Goal: Task Accomplishment & Management: Use online tool/utility

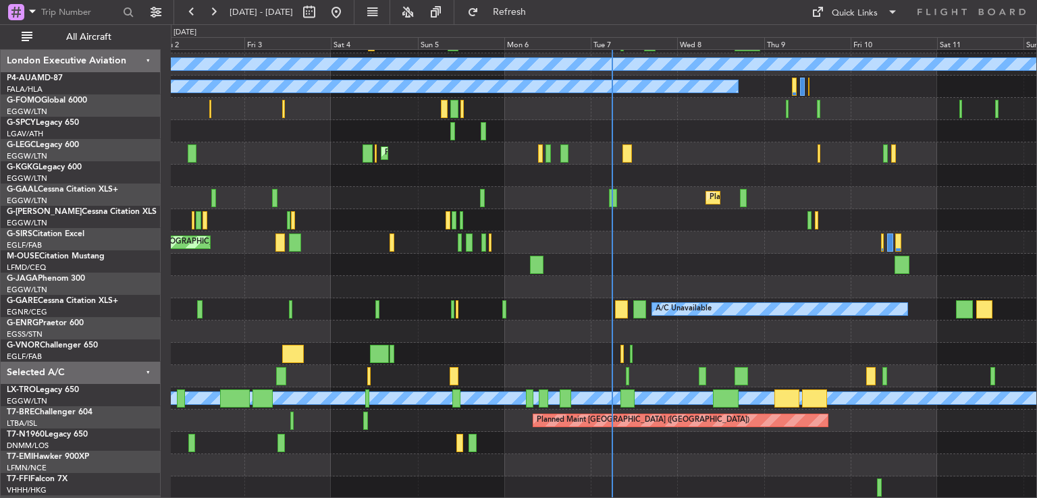
scroll to position [86, 0]
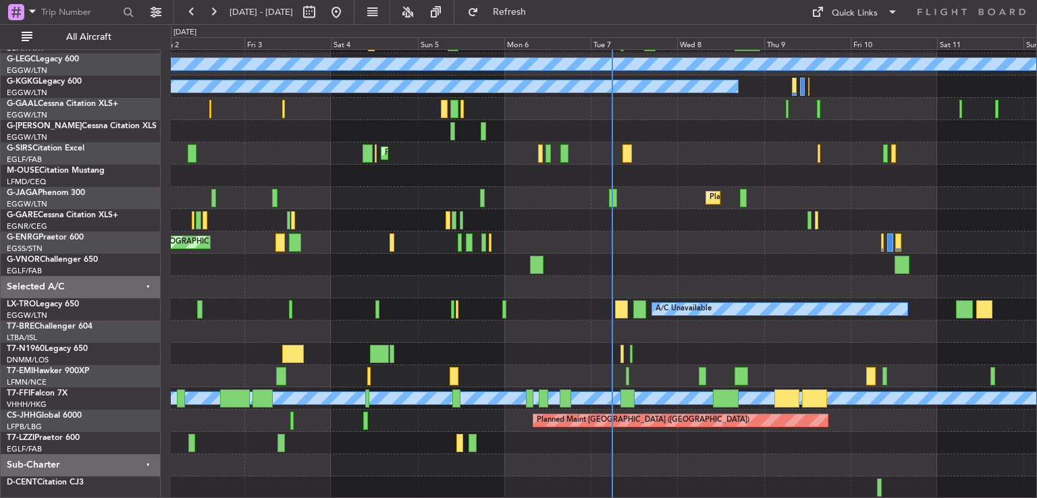
click at [640, 119] on div "Planned Maint [GEOGRAPHIC_DATA] Unplanned Maint [GEOGRAPHIC_DATA] A/C Unavailab…" at bounding box center [604, 231] width 866 height 535
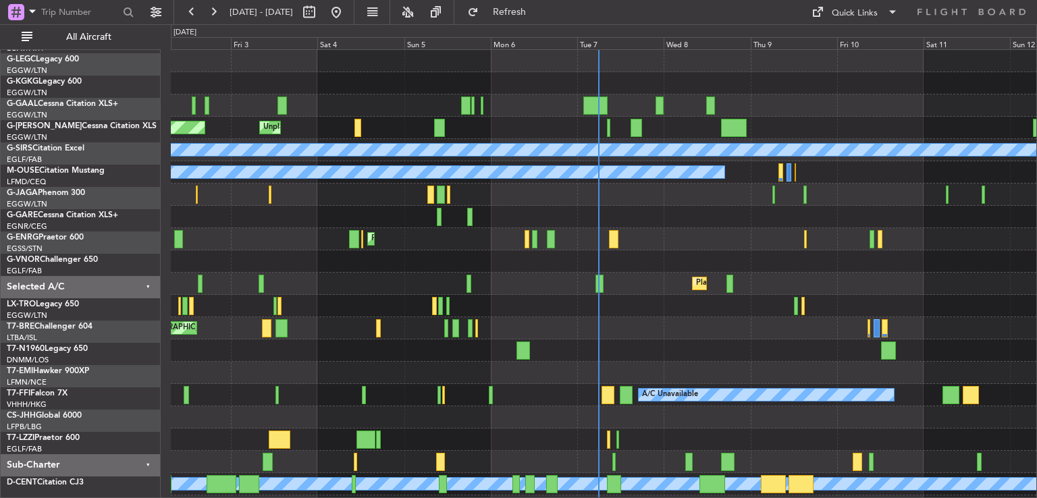
click at [637, 306] on div "Planned Maint [GEOGRAPHIC_DATA] Unplanned Maint [GEOGRAPHIC_DATA] A/C Unavailab…" at bounding box center [604, 317] width 866 height 535
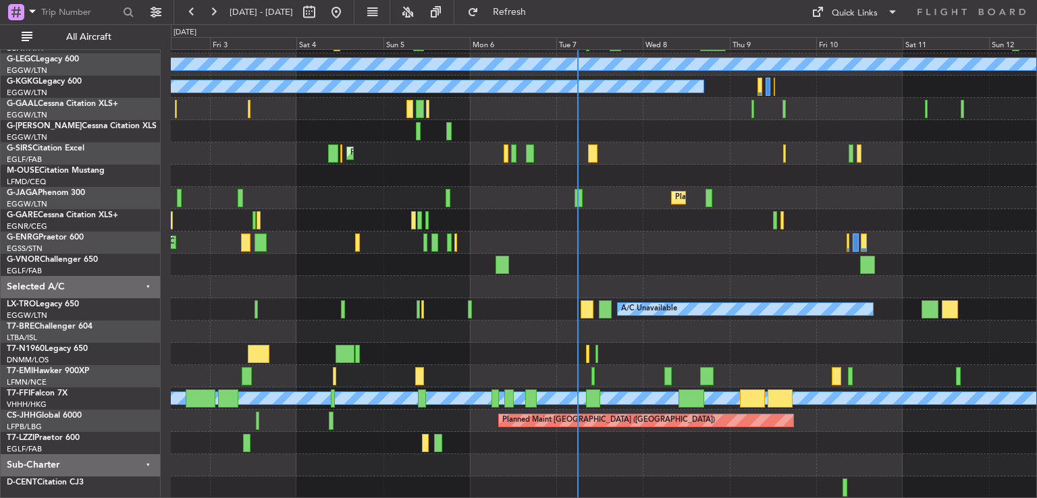
click at [655, 160] on div "Planned Maint [GEOGRAPHIC_DATA] Unplanned Maint [GEOGRAPHIC_DATA] A/C Unavailab…" at bounding box center [604, 231] width 866 height 535
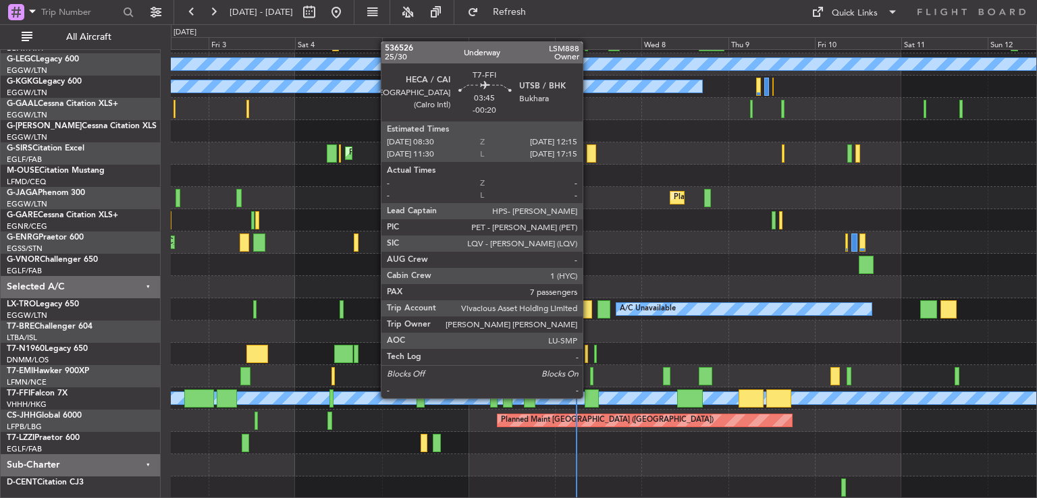
click at [589, 397] on div at bounding box center [592, 399] width 14 height 18
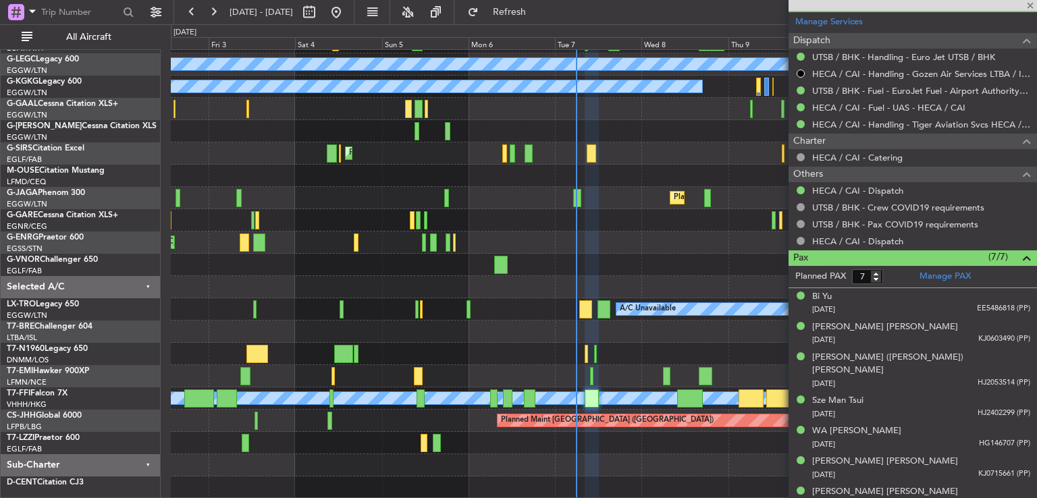
scroll to position [0, 0]
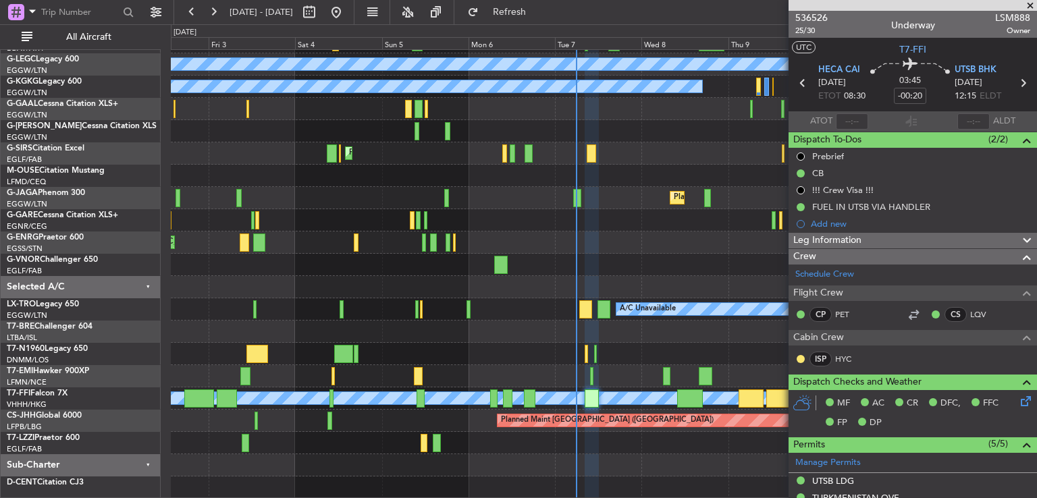
click at [1032, 6] on span at bounding box center [1031, 6] width 14 height 12
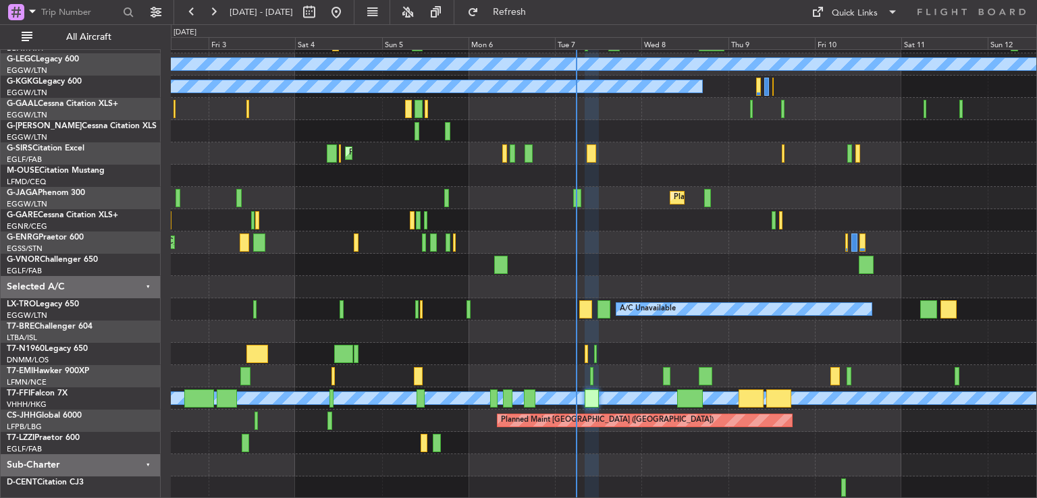
type input "0"
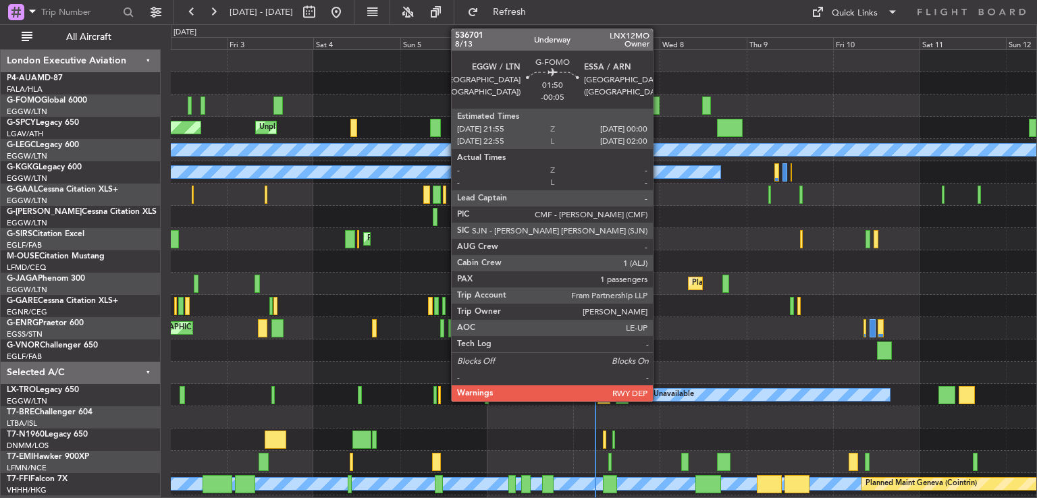
click at [659, 103] on div at bounding box center [656, 106] width 8 height 18
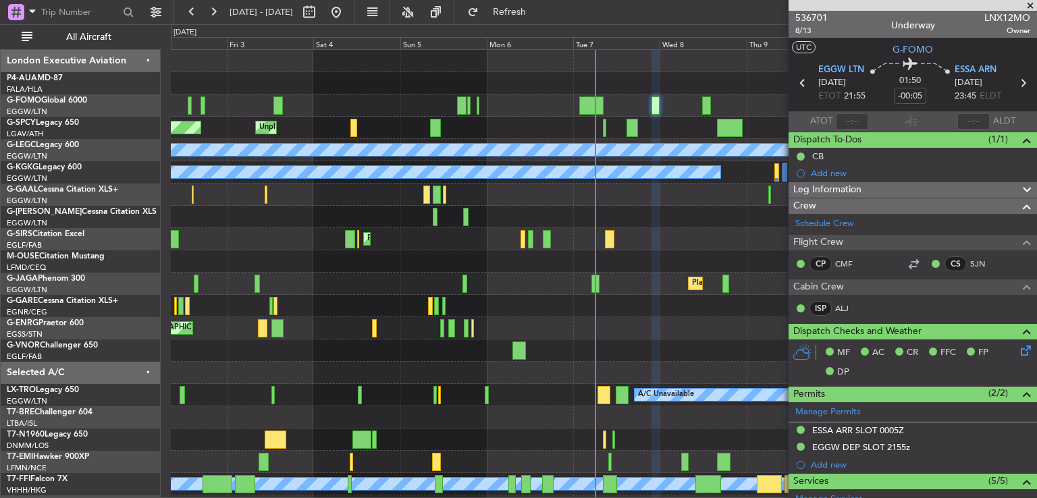
click at [1028, 1] on span at bounding box center [1031, 6] width 14 height 12
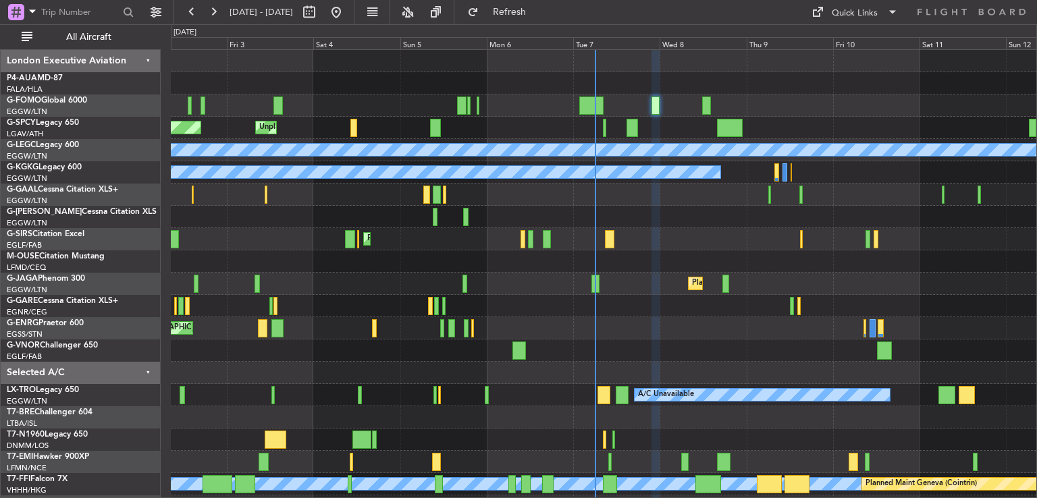
type input "0"
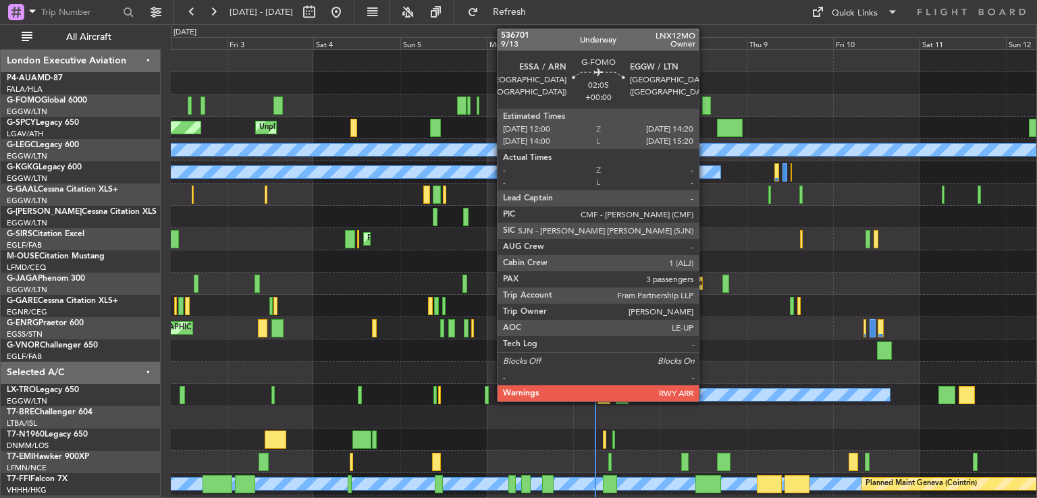
click at [705, 98] on div at bounding box center [706, 106] width 9 height 18
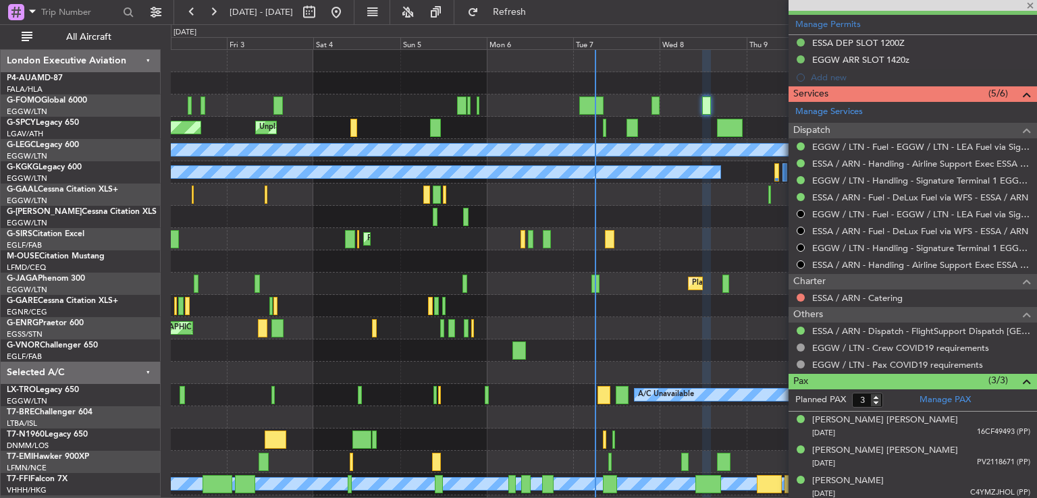
scroll to position [407, 0]
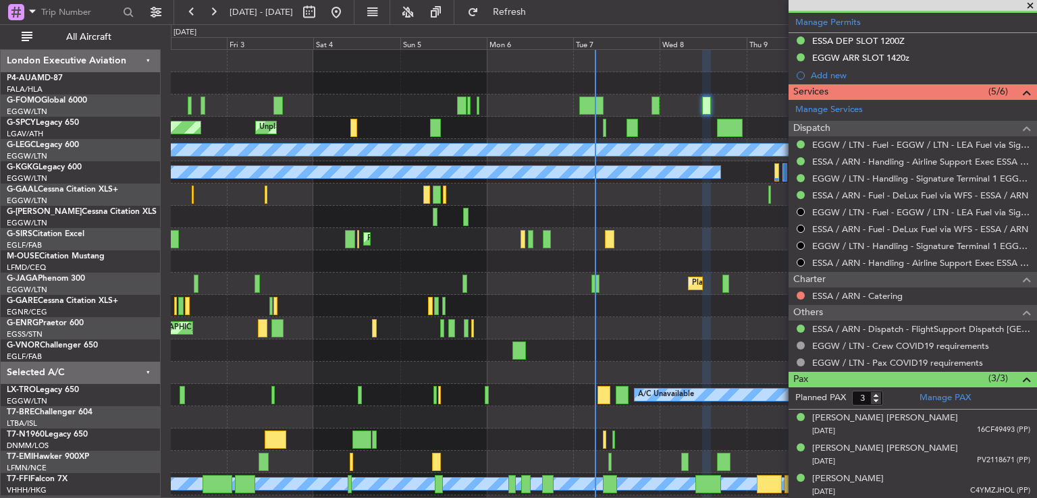
click at [1029, 5] on span at bounding box center [1031, 6] width 14 height 12
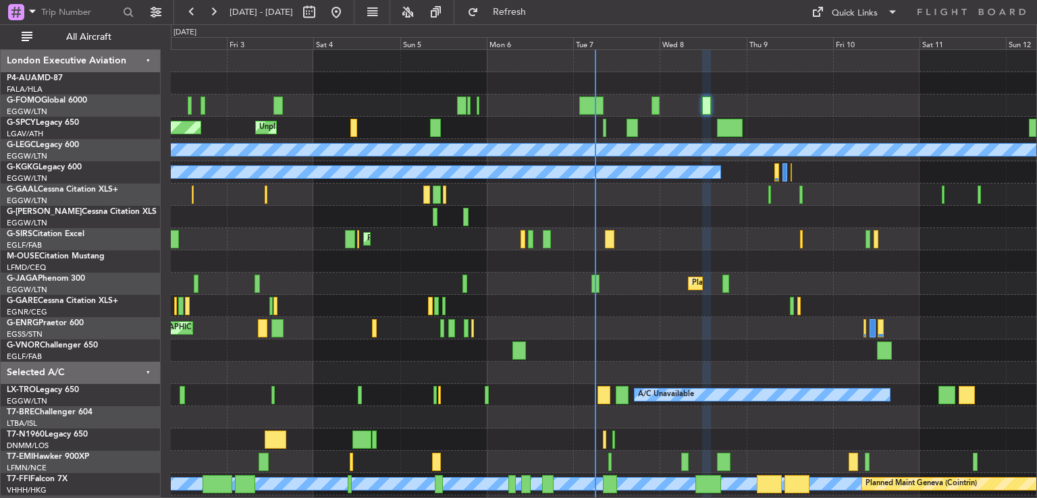
type input "0"
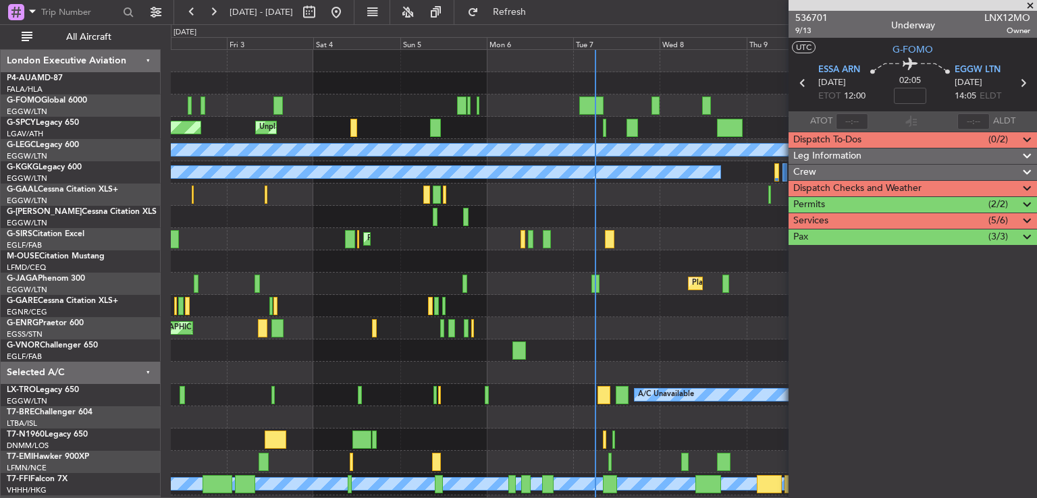
scroll to position [0, 0]
